Goal: Transaction & Acquisition: Purchase product/service

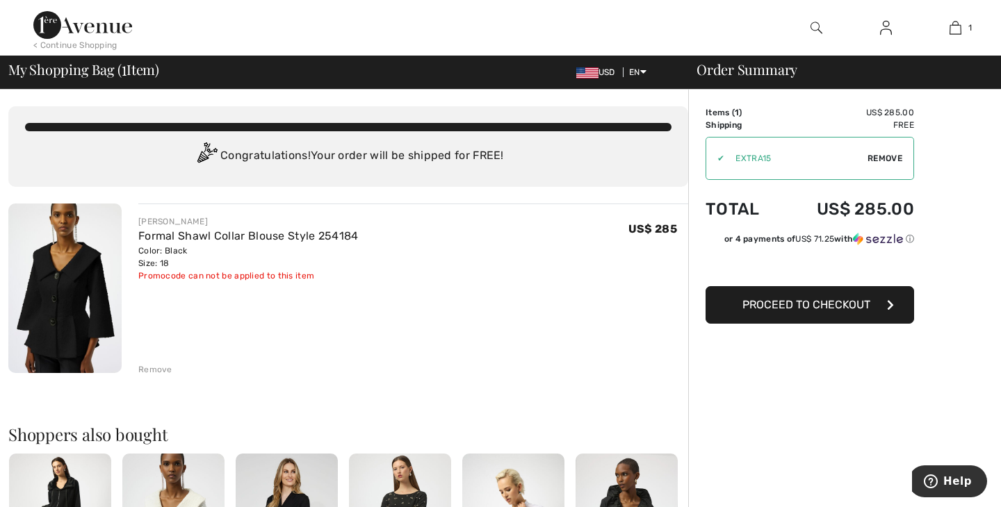
click at [863, 302] on span "Proceed to Checkout" at bounding box center [806, 304] width 128 height 13
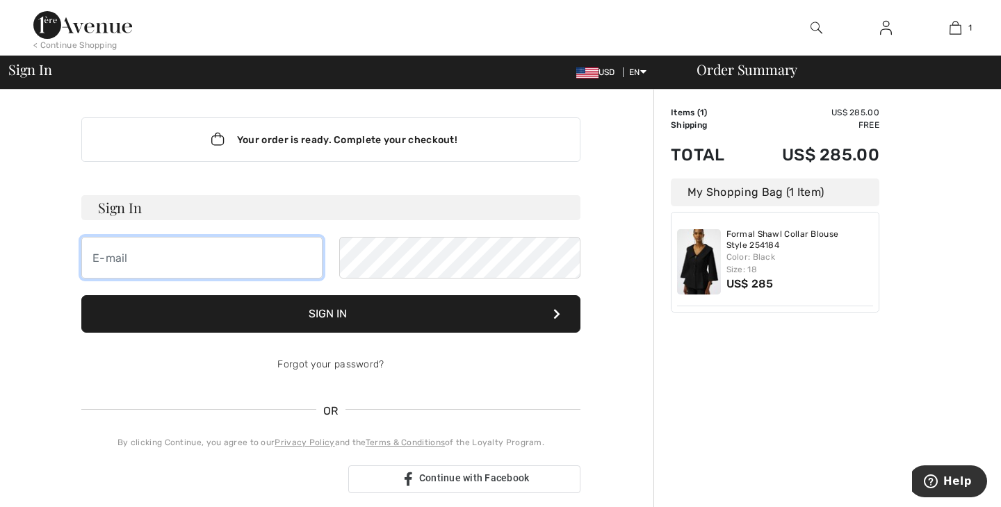
click at [269, 254] on input "email" at bounding box center [201, 258] width 241 height 42
type input "b"
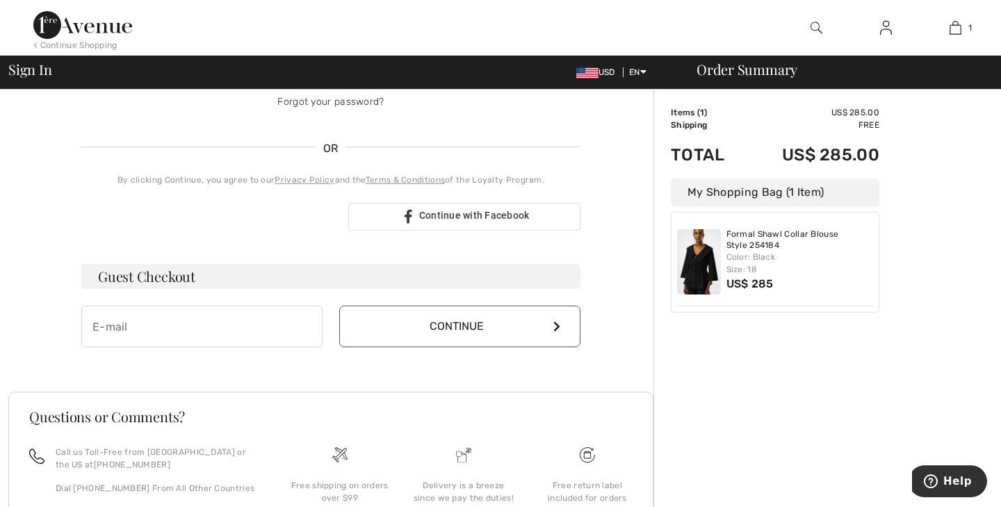
scroll to position [265, 0]
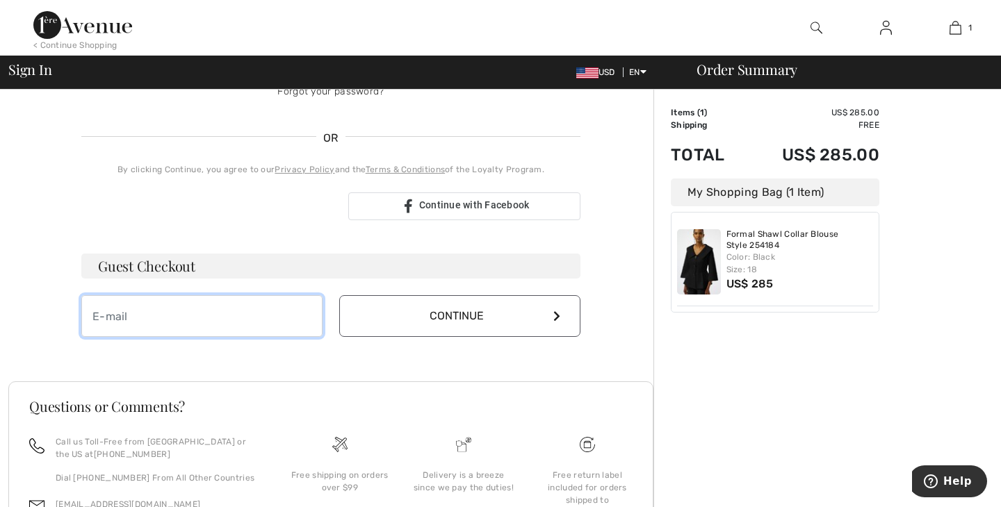
click at [200, 324] on input "email" at bounding box center [201, 316] width 241 height 42
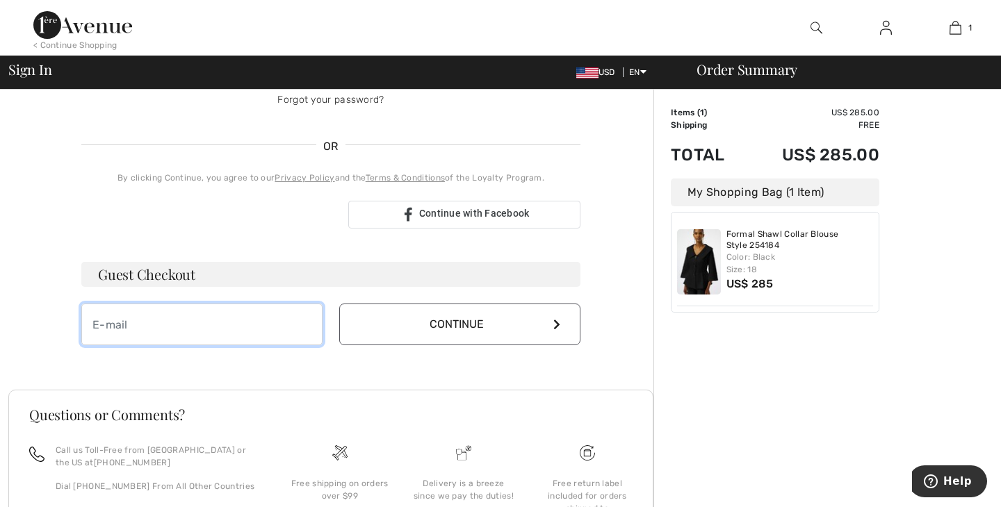
scroll to position [269, 0]
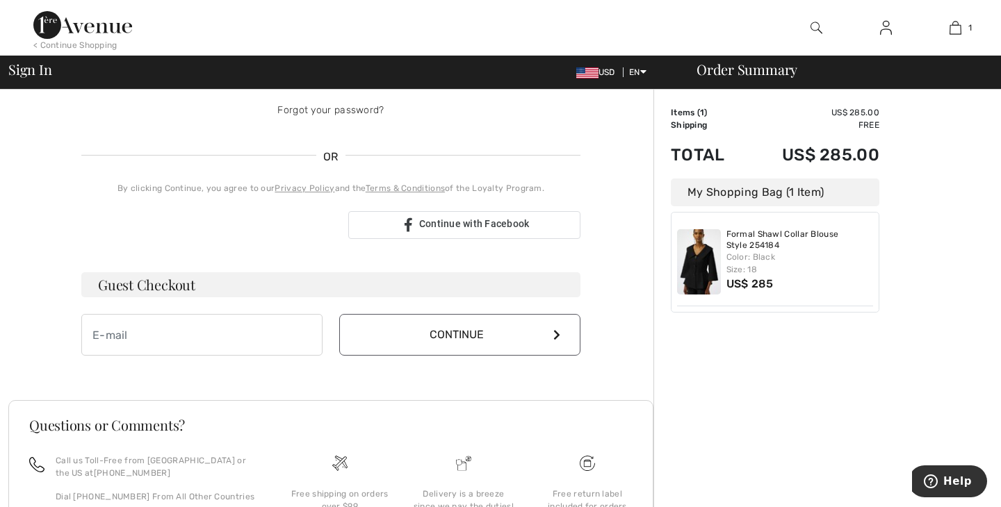
click at [178, 366] on div "Your order is ready. Complete your checkout! Sign In Can not be empty Sign In F…" at bounding box center [330, 102] width 521 height 563
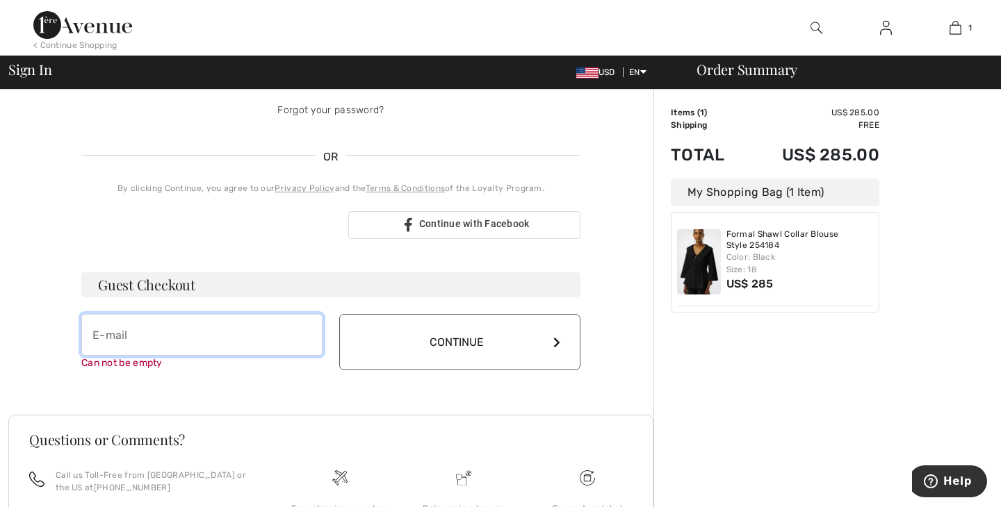
click at [123, 328] on input "email" at bounding box center [201, 335] width 241 height 42
type input "[EMAIL_ADDRESS][DOMAIN_NAME]"
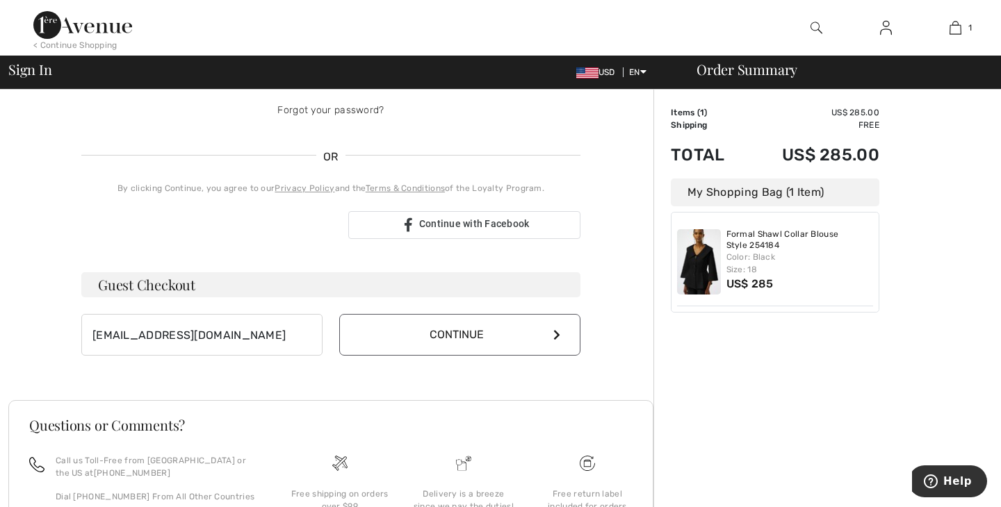
click at [562, 338] on button "Continue" at bounding box center [459, 335] width 241 height 42
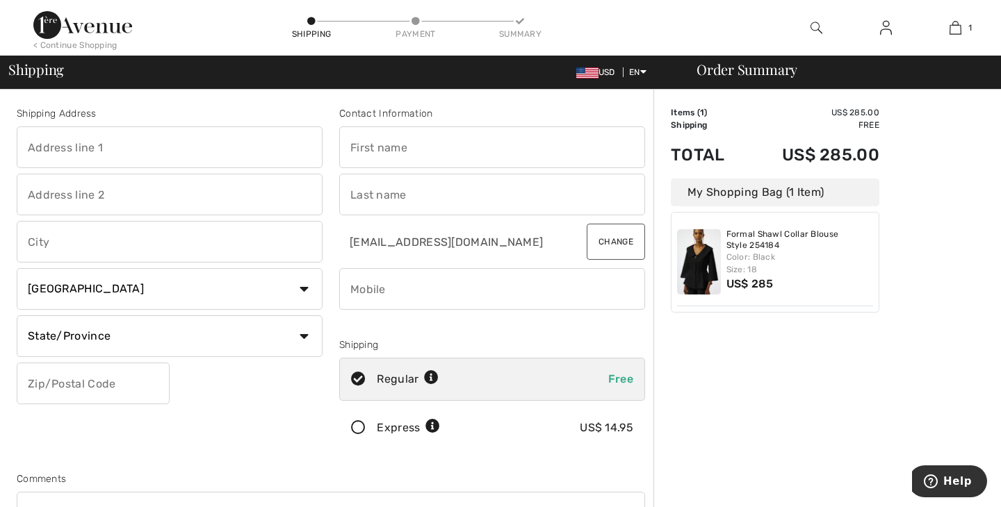
click at [237, 151] on input "text" at bounding box center [170, 148] width 306 height 42
type input "[STREET_ADDRESS]"
type input "Sicklerville"
select select "US"
select select "NJ"
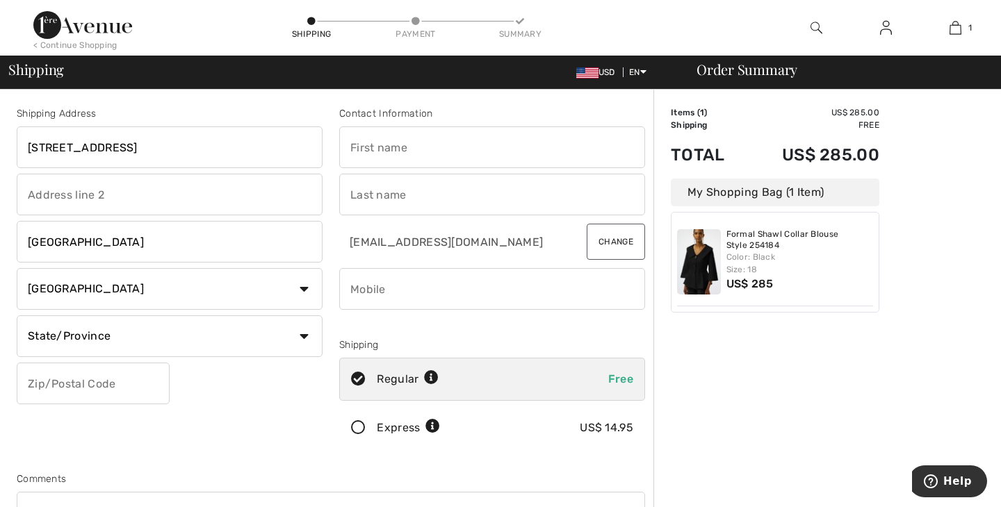
type input "08081"
type input "Elizabeth"
type input "Green"
type input "8567284311"
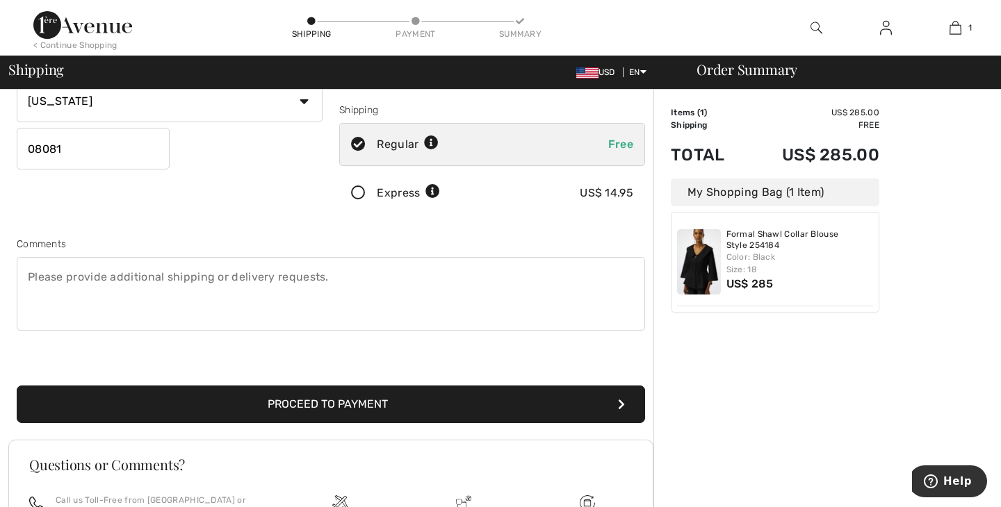
scroll to position [236, 0]
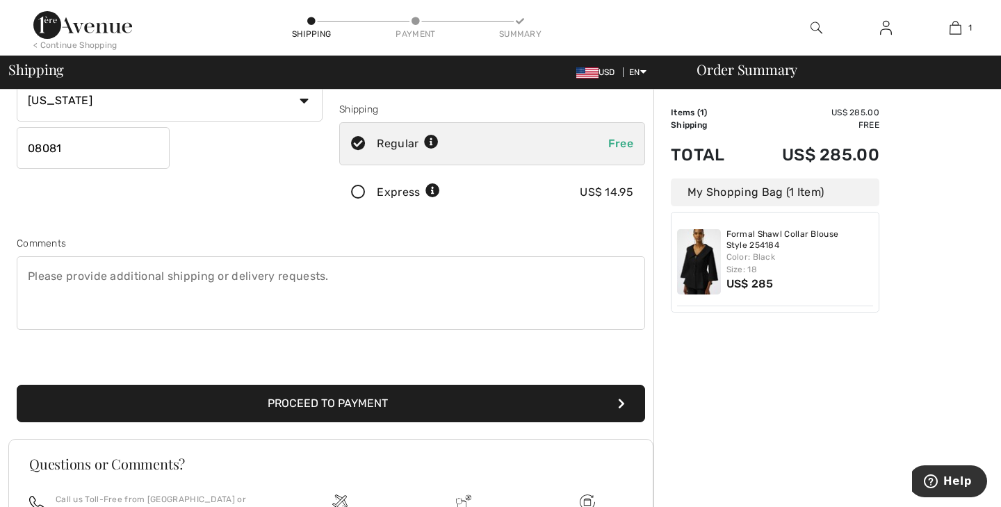
click at [435, 402] on button "Proceed to Payment" at bounding box center [331, 404] width 628 height 38
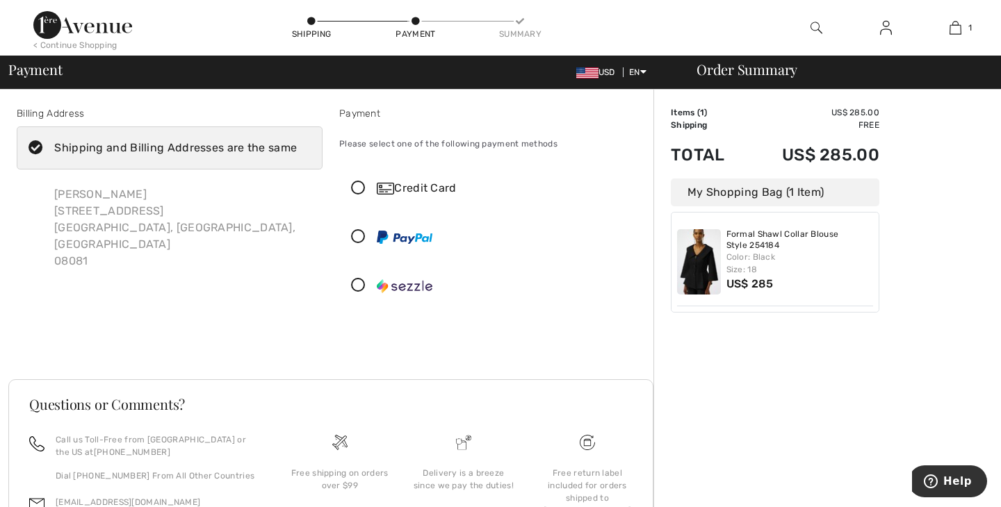
scroll to position [3, 0]
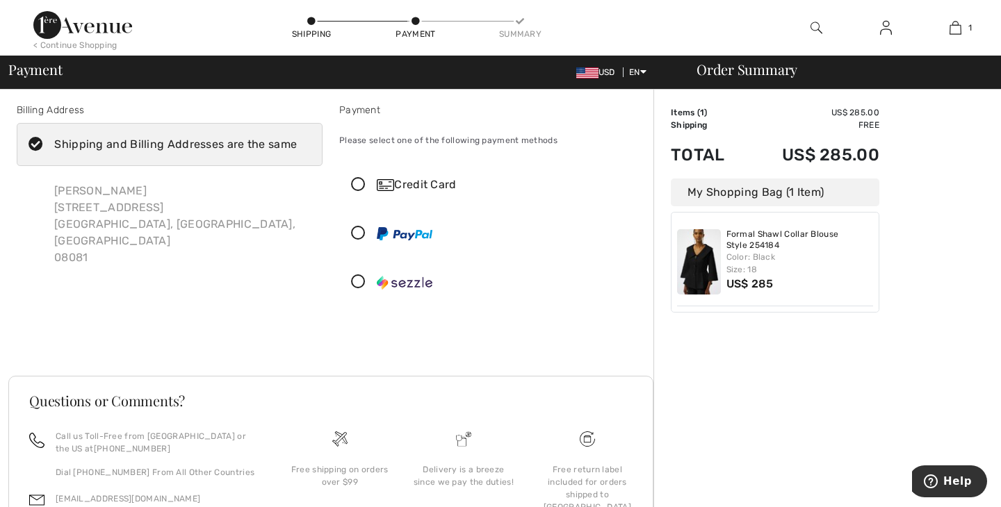
click at [359, 184] on icon at bounding box center [358, 185] width 37 height 15
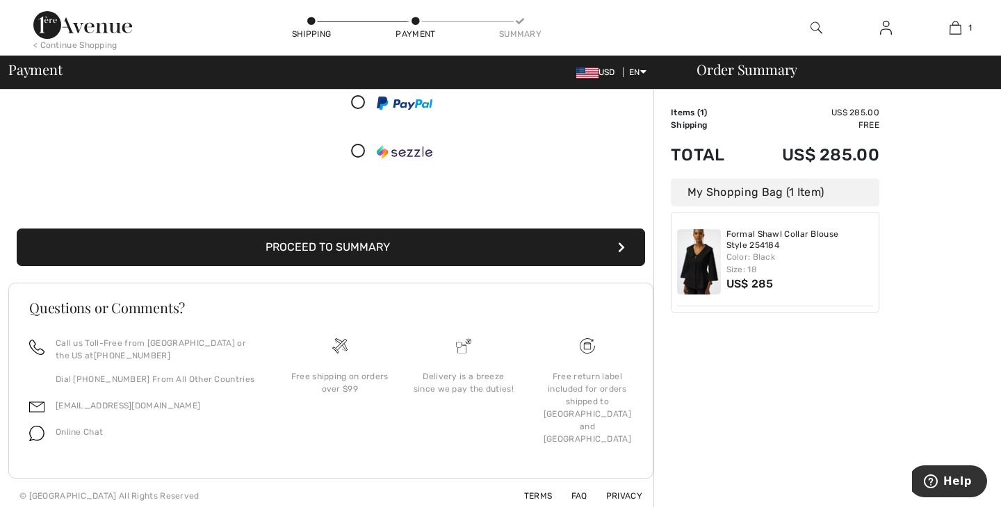
scroll to position [291, 0]
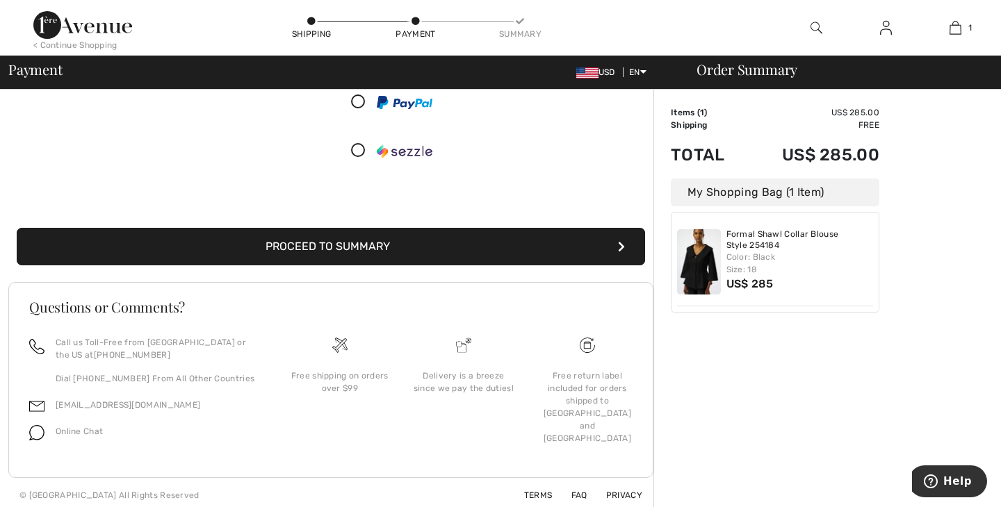
click at [388, 240] on button "Proceed to Summary" at bounding box center [331, 247] width 628 height 38
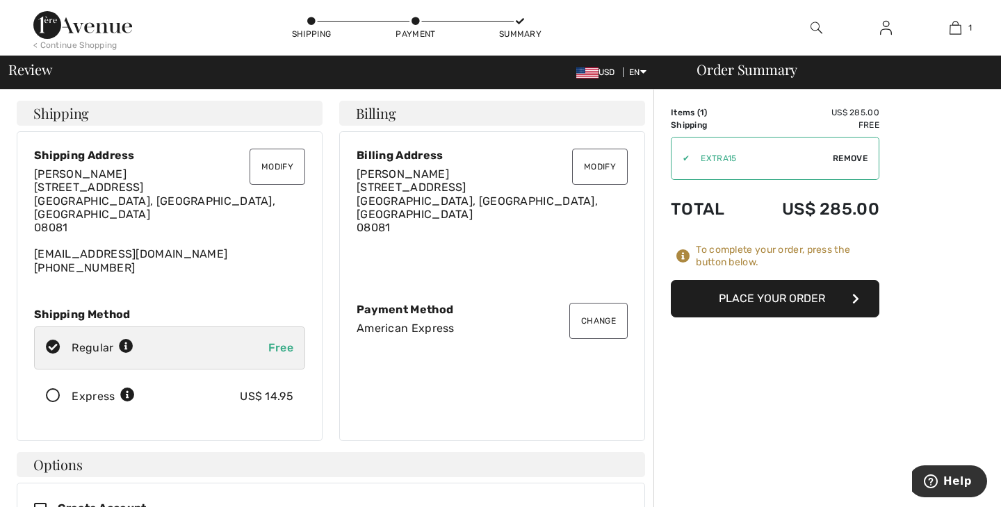
click at [781, 303] on button "Place Your Order" at bounding box center [775, 299] width 209 height 38
